Goal: Transaction & Acquisition: Book appointment/travel/reservation

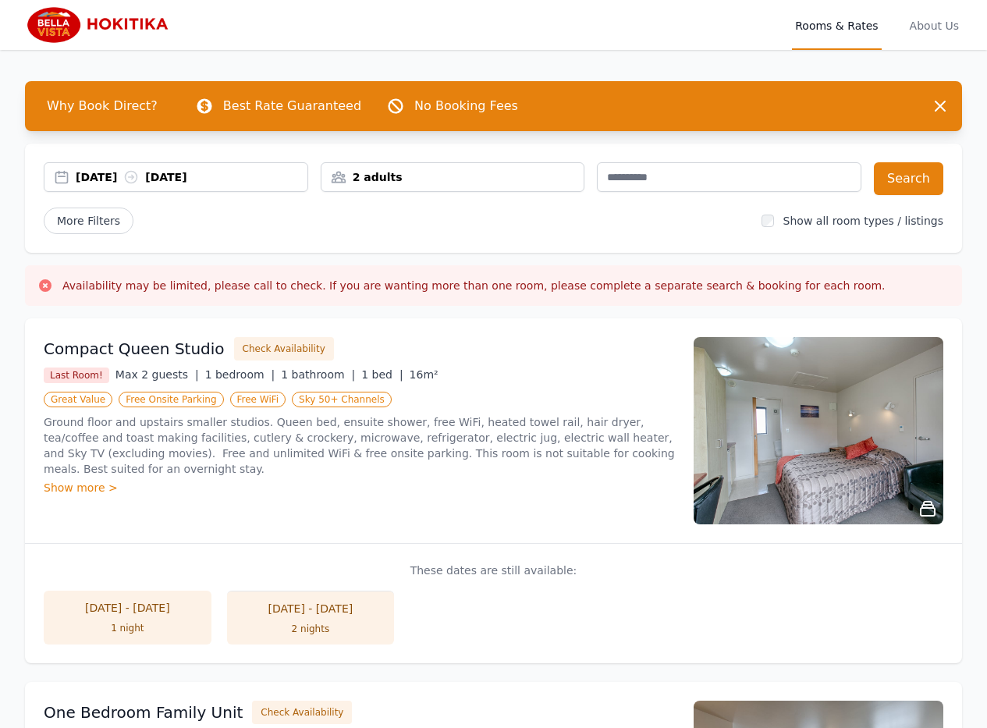
click at [511, 183] on div "2 adults" at bounding box center [452, 177] width 263 height 16
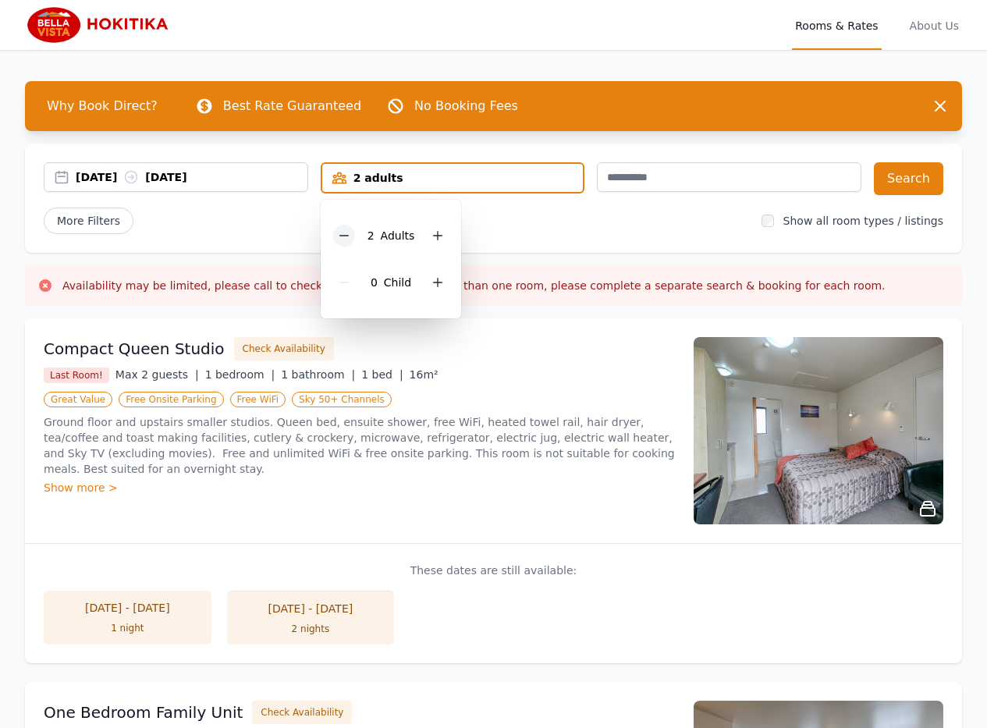
click at [350, 235] on icon at bounding box center [344, 235] width 12 height 12
click at [435, 282] on icon at bounding box center [432, 282] width 12 height 12
click at [525, 234] on div "[DATE] [DATE] 1 adult, 1 child [DEMOGRAPHIC_DATA] Adult 1 Child Search More Fil…" at bounding box center [493, 198] width 937 height 109
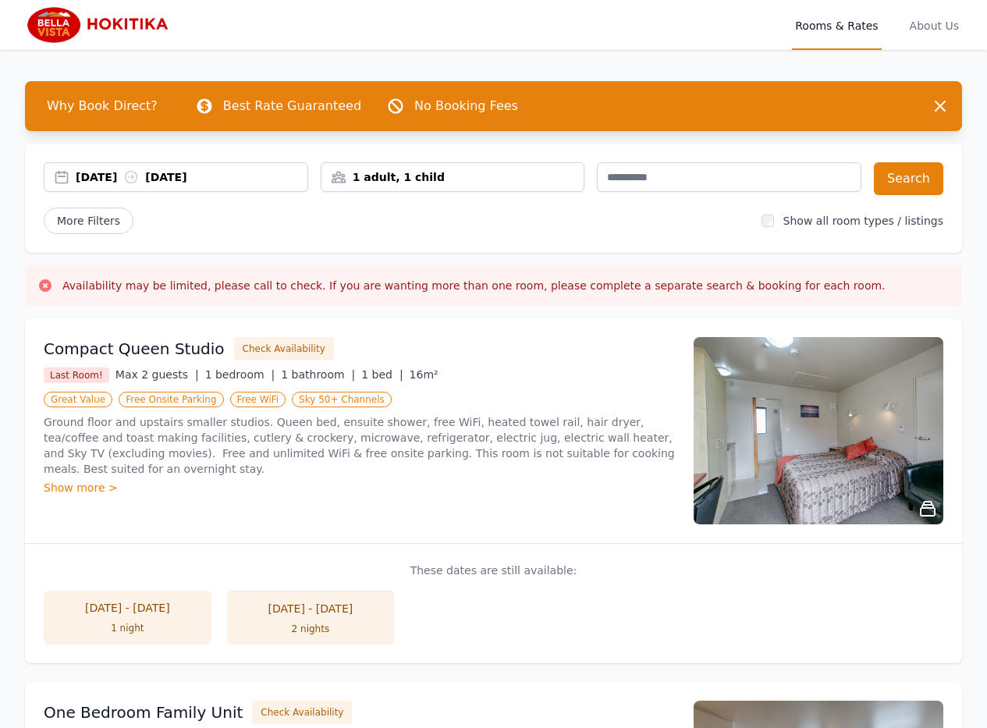
click at [252, 180] on div "[DATE] [DATE]" at bounding box center [192, 177] width 232 height 16
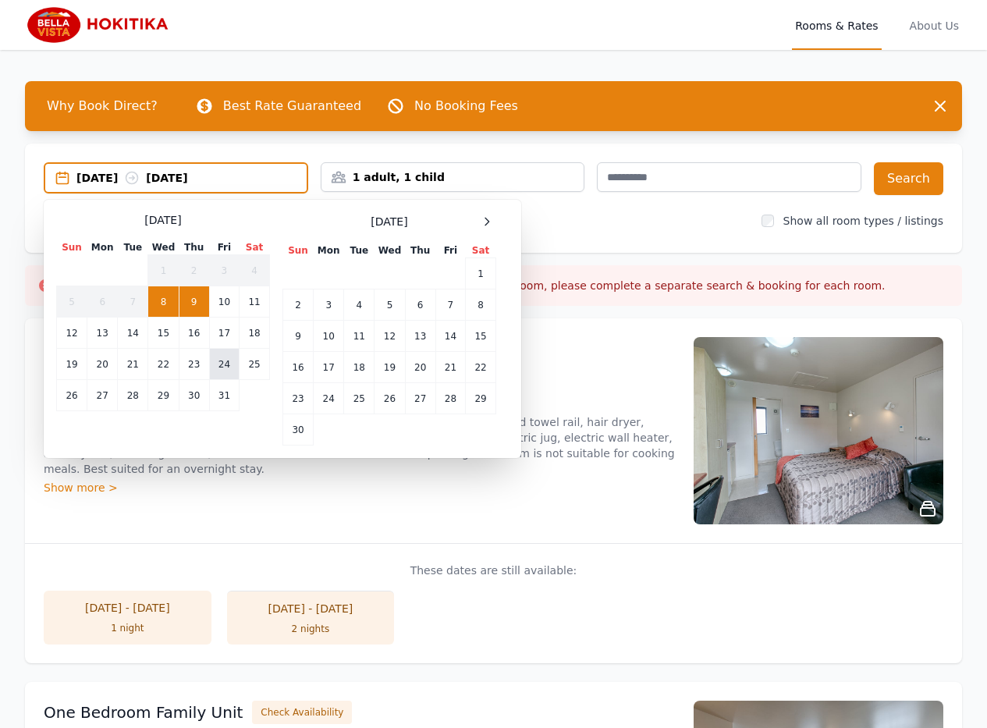
click at [215, 367] on td "24" at bounding box center [224, 364] width 30 height 31
click at [256, 370] on td "25" at bounding box center [255, 364] width 30 height 31
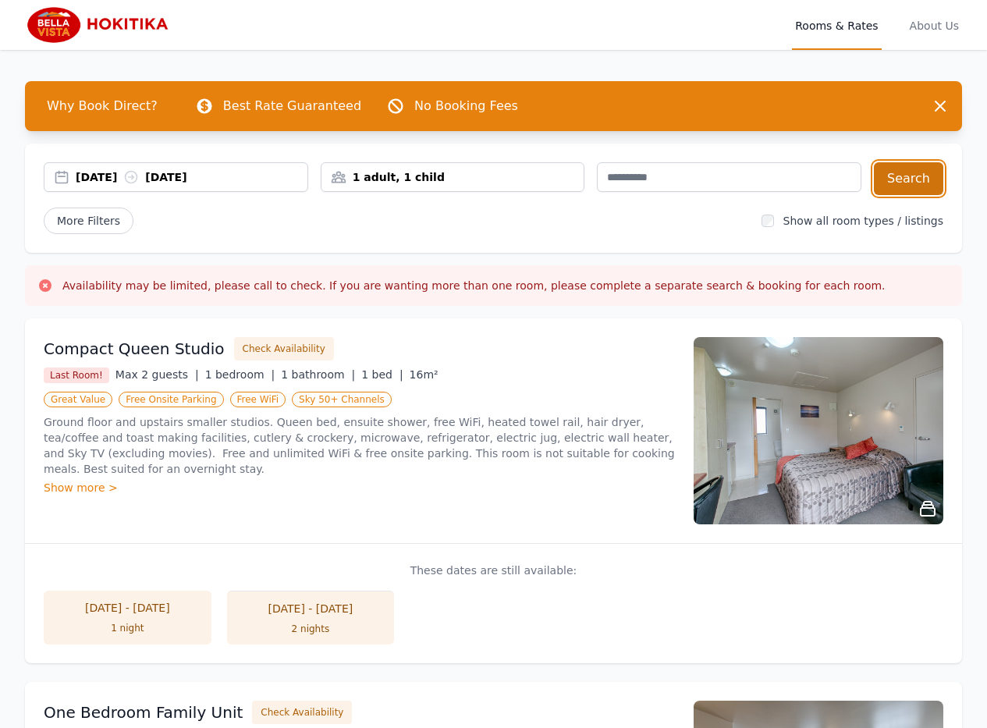
click at [895, 189] on button "Search" at bounding box center [908, 178] width 69 height 33
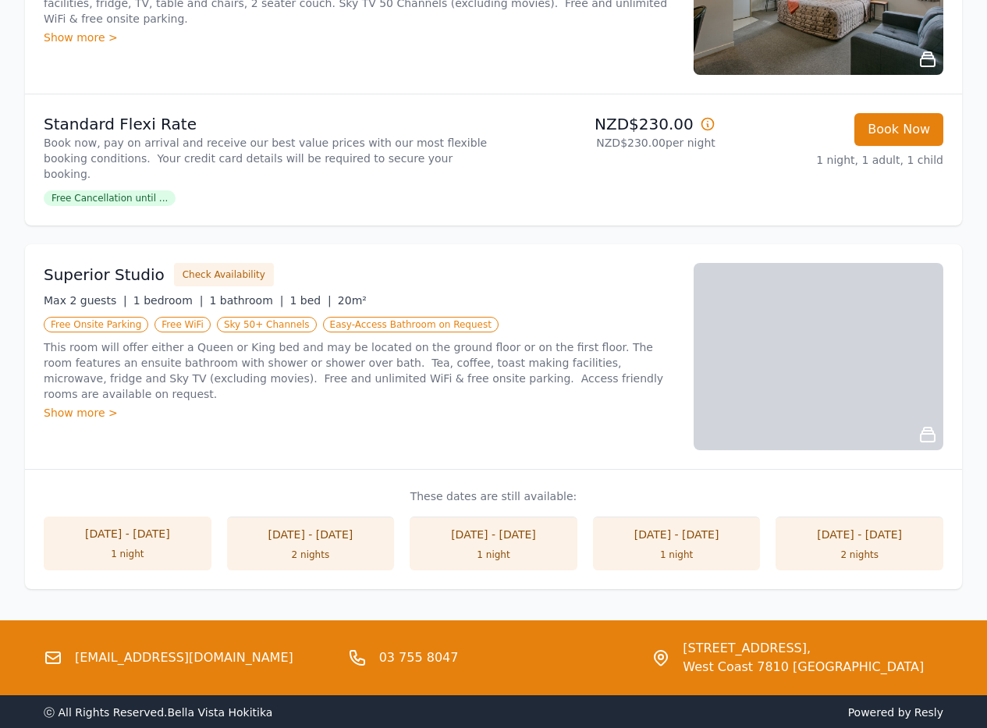
scroll to position [1176, 0]
